Goal: Task Accomplishment & Management: Use online tool/utility

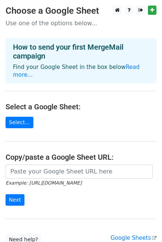
click at [57, 116] on main "Choose a Google Sheet Use one of the options below... How to send your first Me…" at bounding box center [81, 125] width 162 height 239
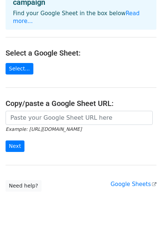
scroll to position [54, 0]
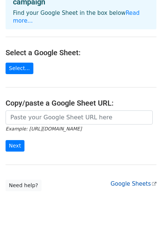
click at [132, 180] on link "Google Sheets" at bounding box center [133, 183] width 46 height 7
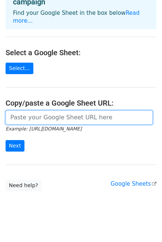
click at [52, 110] on input "url" at bounding box center [79, 117] width 147 height 14
paste input "https://docs.google.com/spreadsheets/d/1WBPMQYdj3PaAVEfnJrG6G1EPOZ9VWJZvR8qux_s…"
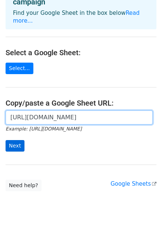
type input "[URL][DOMAIN_NAME]"
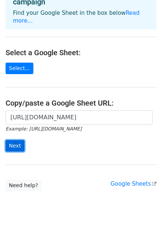
scroll to position [0, 0]
click at [15, 140] on input "Next" at bounding box center [15, 145] width 19 height 11
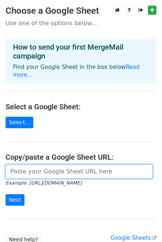
click at [49, 167] on input "url" at bounding box center [79, 171] width 147 height 14
paste input "[URL][DOMAIN_NAME]"
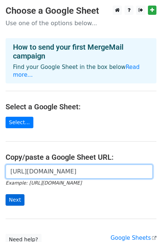
type input "https://docs.google.com/spreadsheets/d/1WBPMQYdj3PaAVEfnJrG6G1EPOZ9VWJZvR8qux_s…"
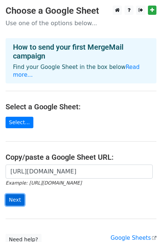
scroll to position [0, 0]
click at [20, 194] on input "Next" at bounding box center [15, 199] width 19 height 11
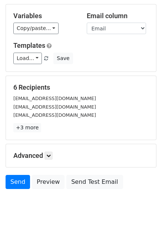
scroll to position [74, 0]
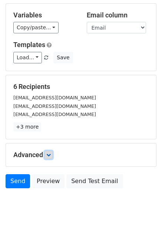
click at [49, 152] on icon at bounding box center [48, 154] width 4 height 4
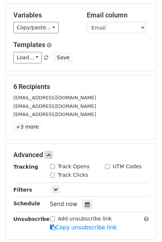
click at [55, 162] on div "Track Opens" at bounding box center [70, 166] width 40 height 8
click at [53, 164] on input "Track Opens" at bounding box center [52, 166] width 5 height 5
checkbox input "true"
click at [53, 172] on input "Track Clicks" at bounding box center [52, 174] width 5 height 5
checkbox input "true"
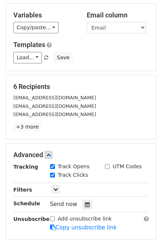
click at [105, 164] on input "UTM Codes" at bounding box center [107, 166] width 5 height 5
checkbox input "true"
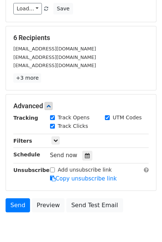
scroll to position [124, 0]
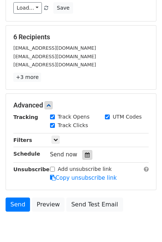
click at [85, 152] on icon at bounding box center [87, 154] width 5 height 5
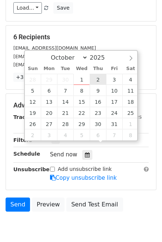
type input "[DATE] 12:00"
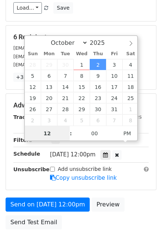
scroll to position [0, 0]
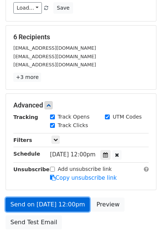
click at [68, 197] on link "Send on Oct 2 at 12:00pm" at bounding box center [48, 204] width 84 height 14
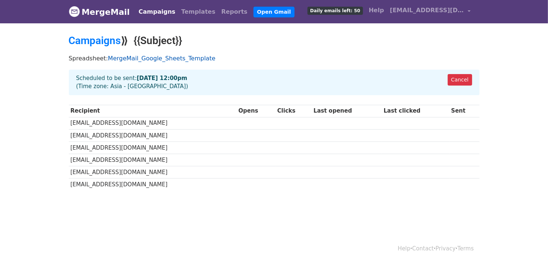
click at [179, 58] on link "MergeMail_Google_Sheets_Template" at bounding box center [161, 58] width 107 height 7
drag, startPoint x: 178, startPoint y: 77, endPoint x: 131, endPoint y: 70, distance: 48.3
click at [131, 70] on div "Cancel Scheduled to be sent: Oct 2 at 12:00pm (Time zone: Asia - Phnom Penh)" at bounding box center [274, 83] width 411 height 26
copy strong "Oct 2 at 12:00pm"
click at [297, 40] on h2 "Campaigns ⟫ {{Subject}}" at bounding box center [274, 40] width 411 height 13
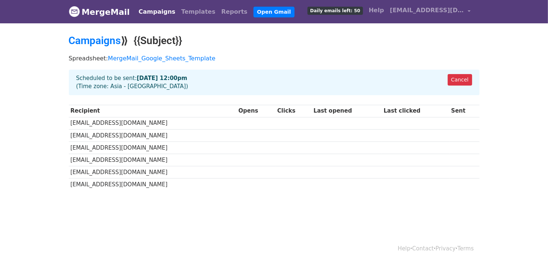
click at [315, 45] on h2 "Campaigns ⟫ {{Subject}}" at bounding box center [274, 40] width 411 height 13
click at [364, 54] on p "Spreadsheet: MergeMail_Google_Sheets_Template" at bounding box center [274, 58] width 411 height 8
click at [284, 214] on body "MergeMail Campaigns Templates Reports Open Gmail Daily emails left: 50 Help you…" at bounding box center [274, 113] width 548 height 226
click at [160, 12] on link "Campaigns" at bounding box center [157, 11] width 43 height 15
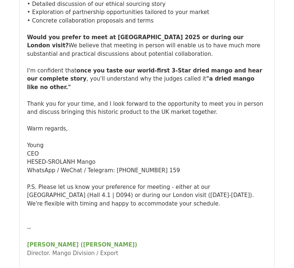
scroll to position [3994, 0]
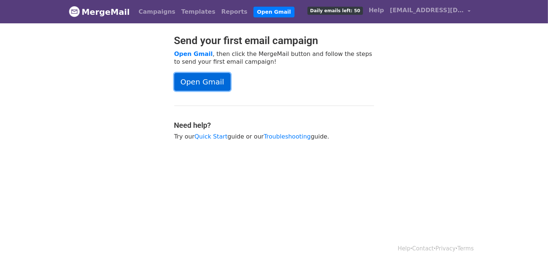
click at [190, 81] on link "Open Gmail" at bounding box center [202, 82] width 56 height 18
click at [150, 9] on link "Campaigns" at bounding box center [157, 11] width 43 height 15
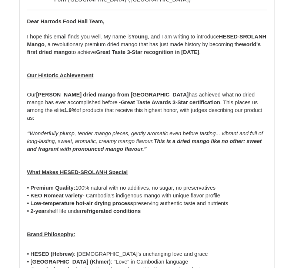
scroll to position [1085, 0]
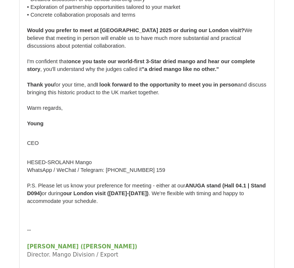
scroll to position [3674, 0]
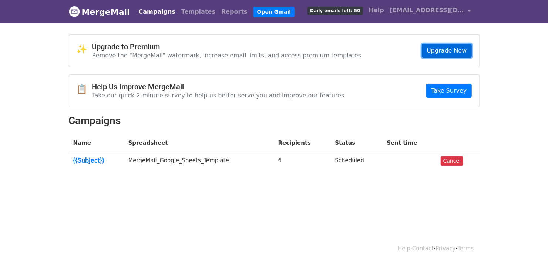
click at [465, 54] on link "Upgrade Now" at bounding box center [447, 51] width 50 height 14
click at [240, 196] on body "MergeMail Campaigns Templates Reports Open Gmail Daily emails left: 50 Help you…" at bounding box center [274, 103] width 548 height 207
click at [267, 192] on body "MergeMail Campaigns Templates Reports Open Gmail Daily emails left: 50 Help you…" at bounding box center [274, 103] width 548 height 207
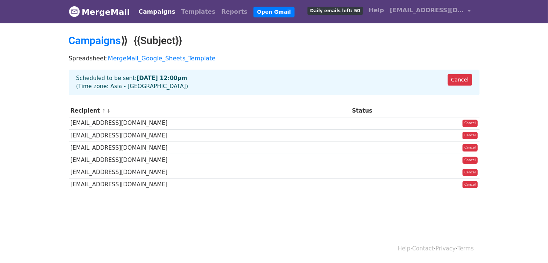
click at [223, 230] on html "MergeMail Campaigns Templates Reports Open Gmail Daily emails left: 50 Help [EM…" at bounding box center [274, 131] width 548 height 263
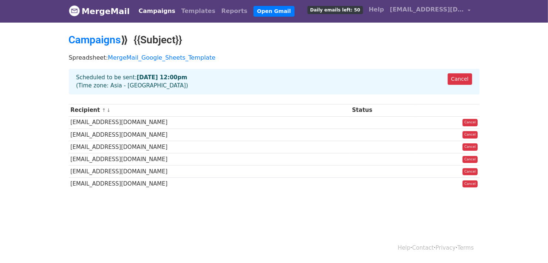
click at [150, 9] on link "Campaigns" at bounding box center [157, 11] width 43 height 15
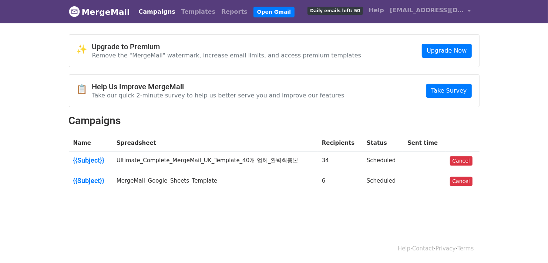
click at [214, 121] on h2 "Campaigns" at bounding box center [274, 120] width 411 height 13
click at [300, 117] on h2 "Campaigns" at bounding box center [274, 120] width 411 height 13
click at [305, 119] on h2 "Campaigns" at bounding box center [274, 120] width 411 height 13
